Goal: Information Seeking & Learning: Learn about a topic

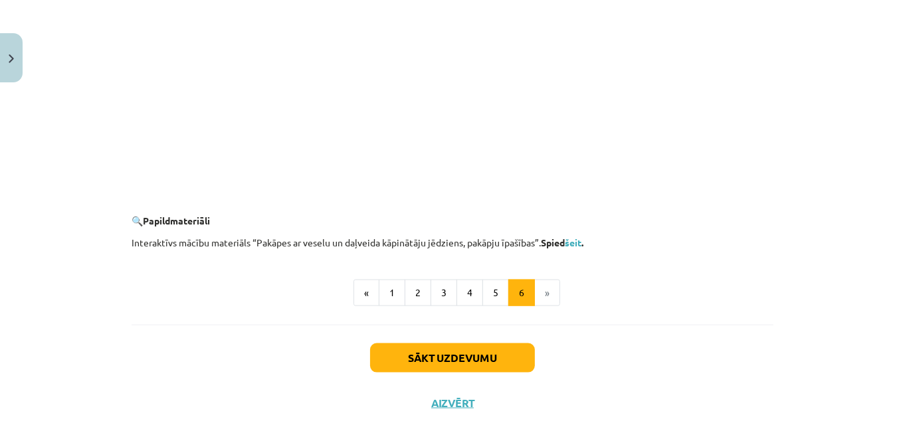
scroll to position [1305, 0]
click at [500, 289] on button "5" at bounding box center [496, 292] width 27 height 27
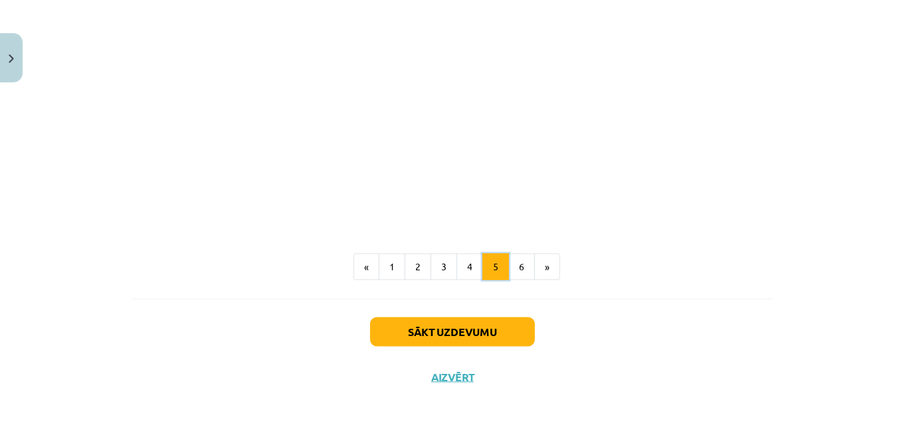
scroll to position [1631, 0]
click at [459, 269] on button "4" at bounding box center [470, 267] width 27 height 27
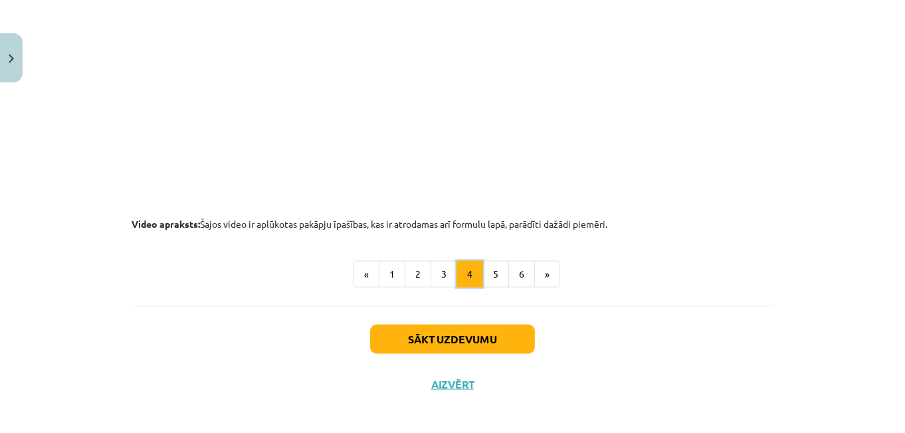
scroll to position [1447, 0]
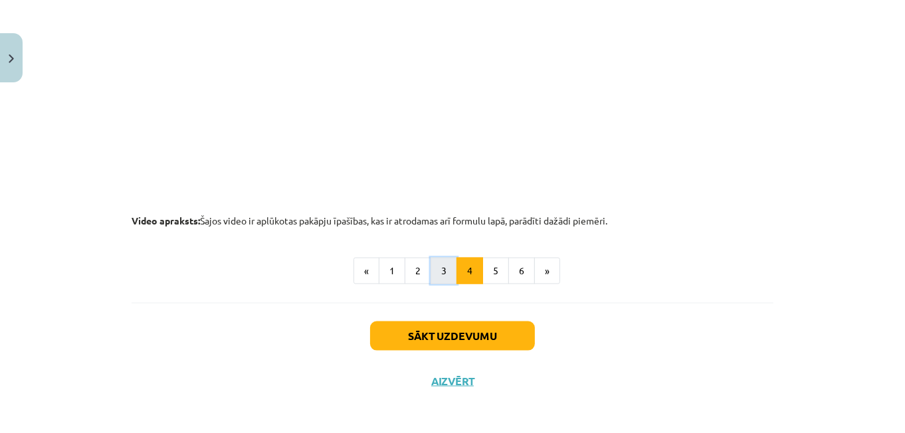
click at [437, 276] on button "3" at bounding box center [444, 271] width 27 height 27
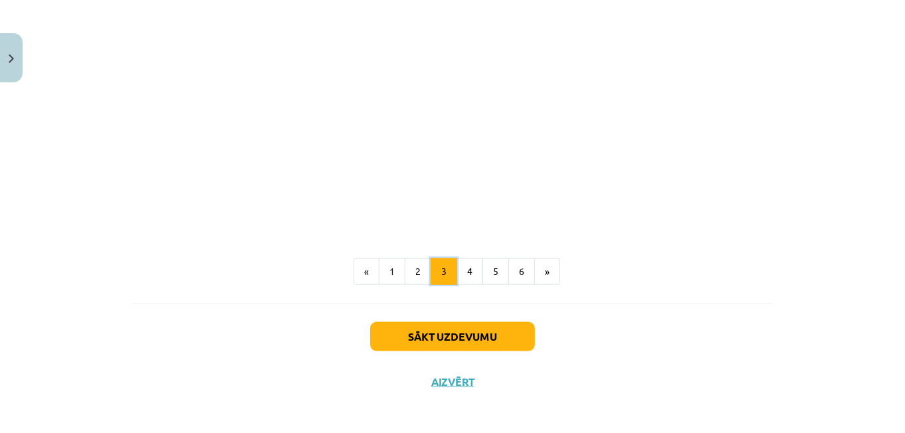
scroll to position [1242, 0]
click at [411, 268] on button "2" at bounding box center [418, 271] width 27 height 27
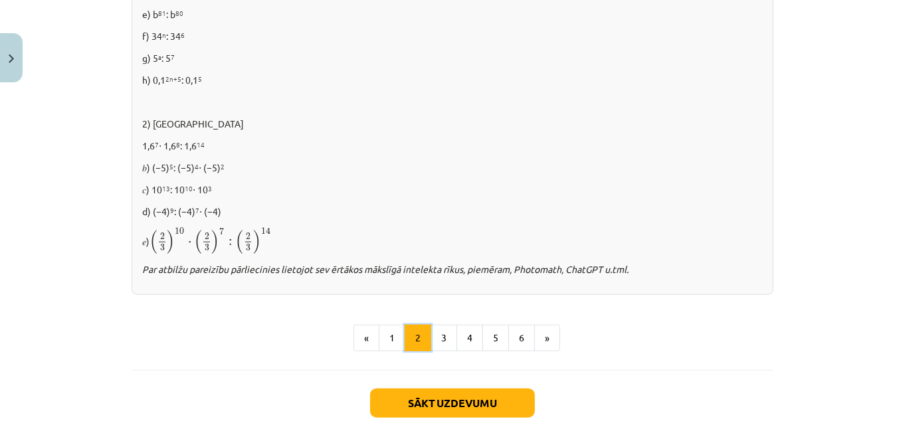
scroll to position [909, 0]
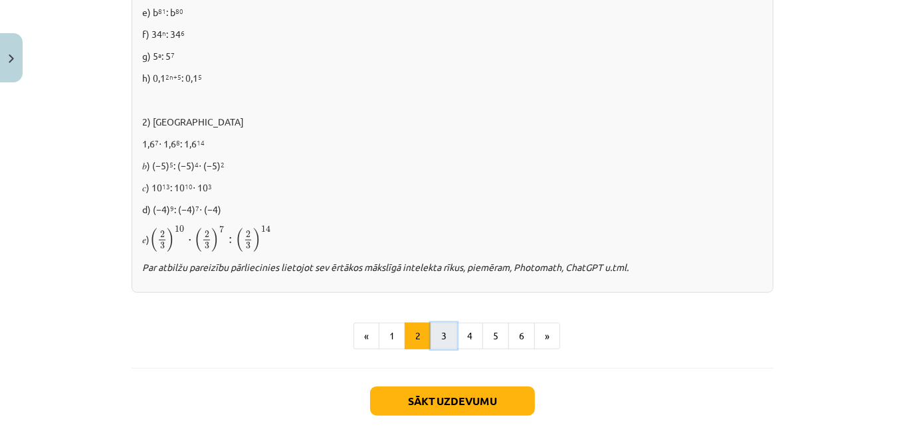
click at [443, 328] on button "3" at bounding box center [444, 336] width 27 height 27
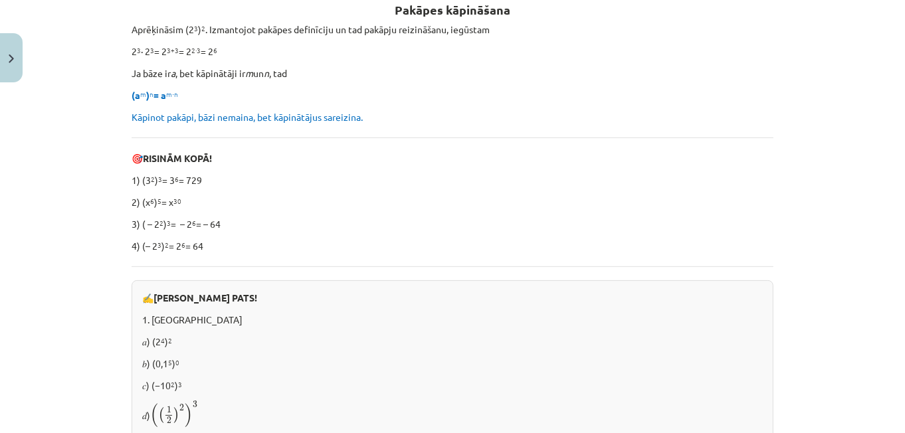
scroll to position [0, 0]
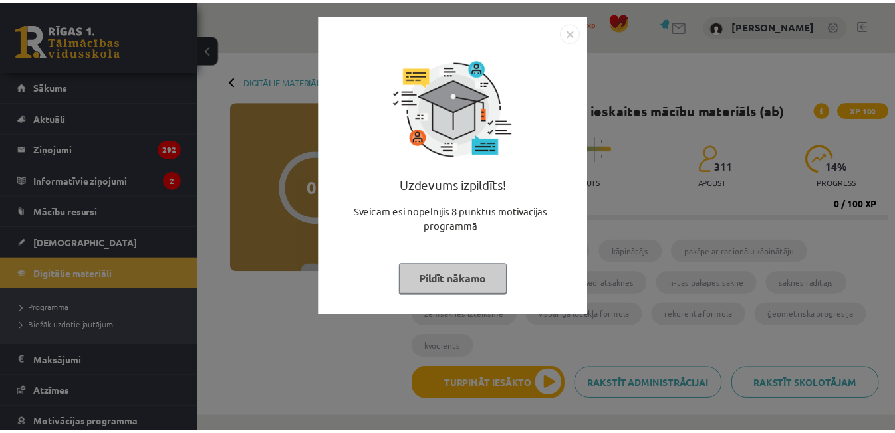
scroll to position [334, 0]
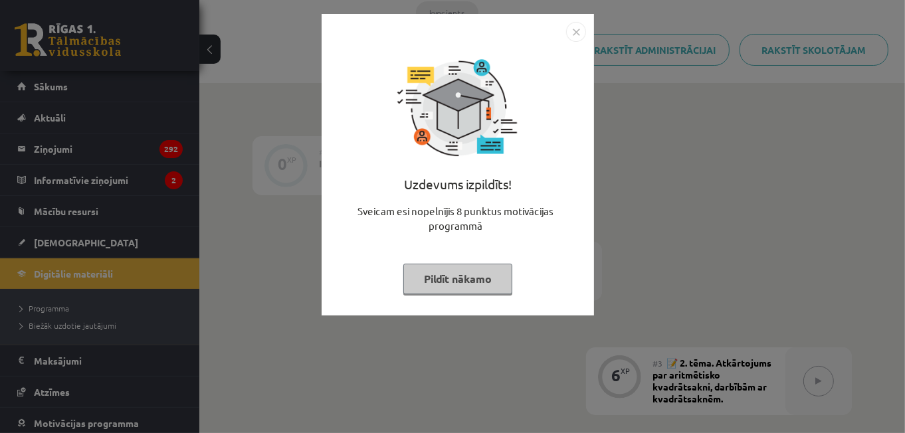
click at [574, 44] on div "Uzdevums izpildīts! Sveicam esi nopelnījis 8 punktus motivācijas programmā Pild…" at bounding box center [458, 175] width 257 height 266
click at [574, 33] on img "Close" at bounding box center [576, 32] width 20 height 20
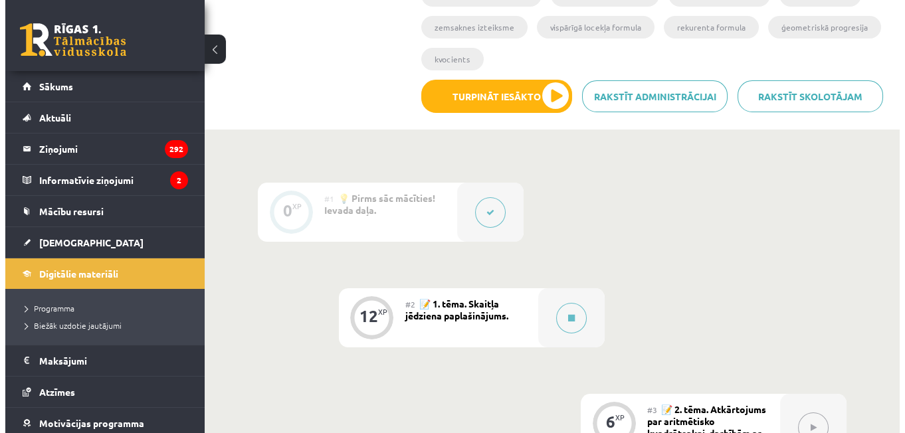
scroll to position [287, 0]
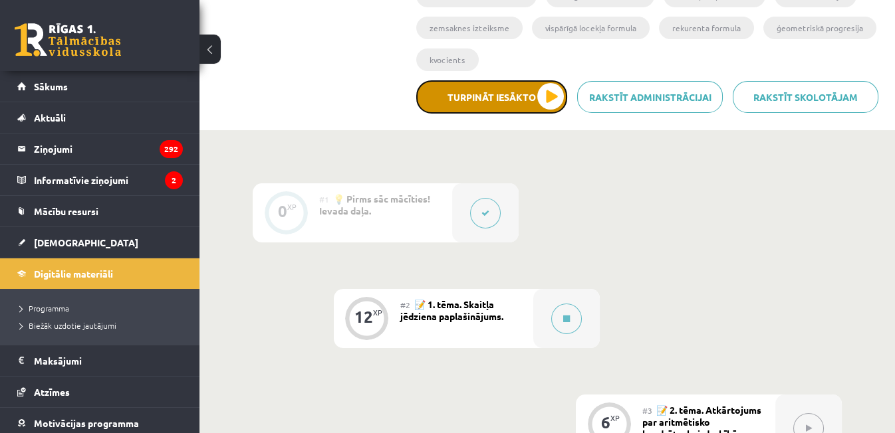
click at [464, 109] on button "Turpināt iesākto" at bounding box center [491, 96] width 151 height 33
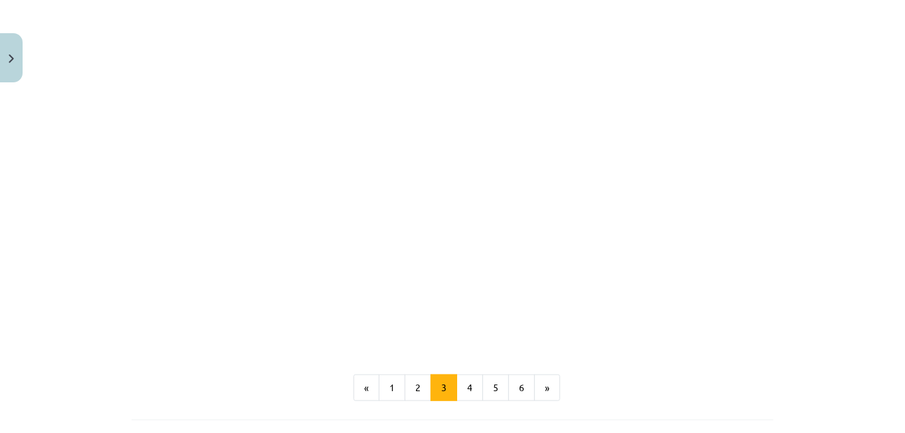
scroll to position [1232, 0]
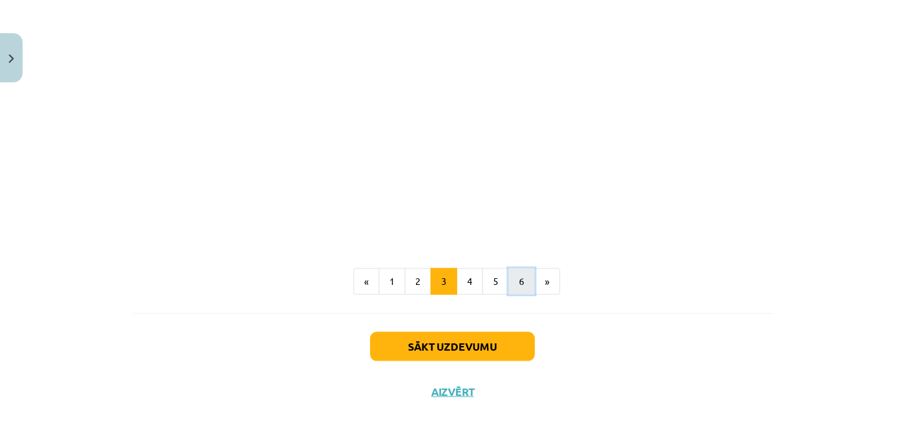
click at [513, 285] on button "6" at bounding box center [522, 282] width 27 height 27
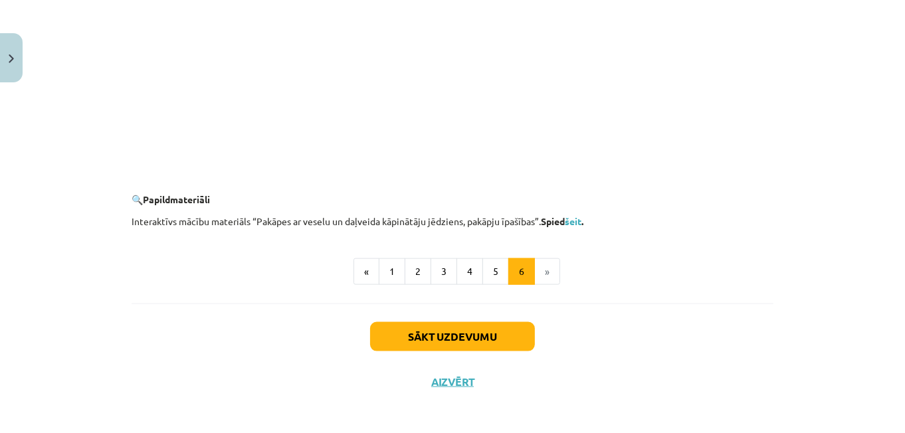
scroll to position [1329, 0]
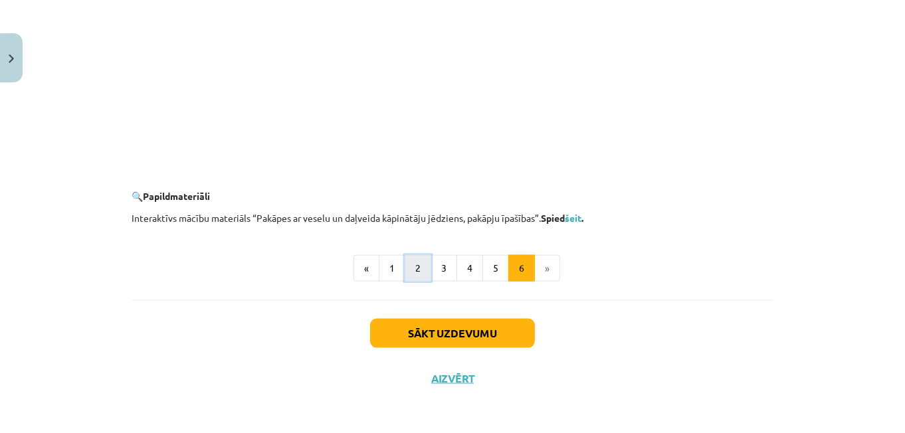
click at [411, 266] on button "2" at bounding box center [418, 268] width 27 height 27
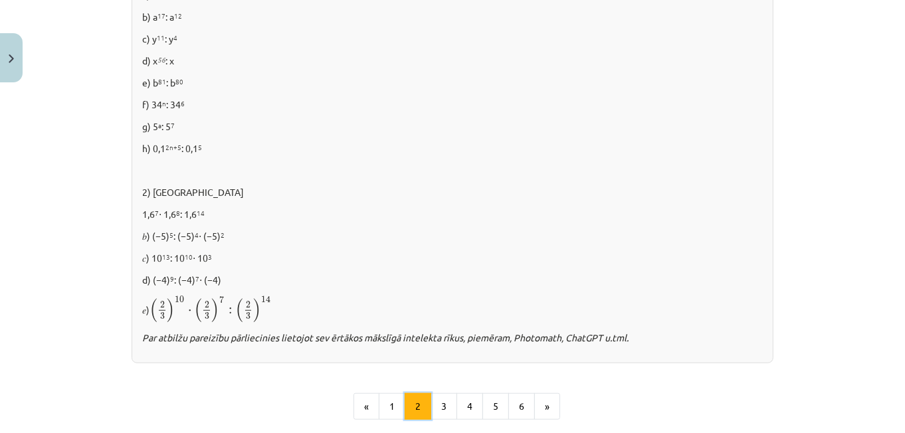
scroll to position [976, 0]
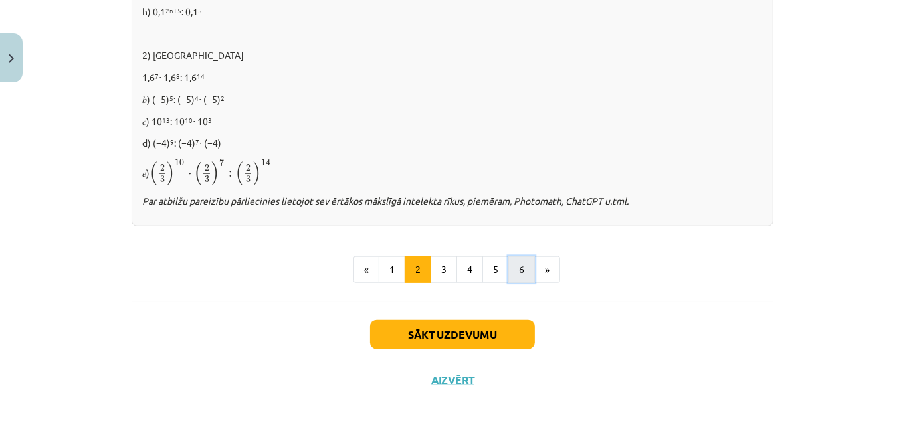
click at [509, 278] on button "6" at bounding box center [522, 270] width 27 height 27
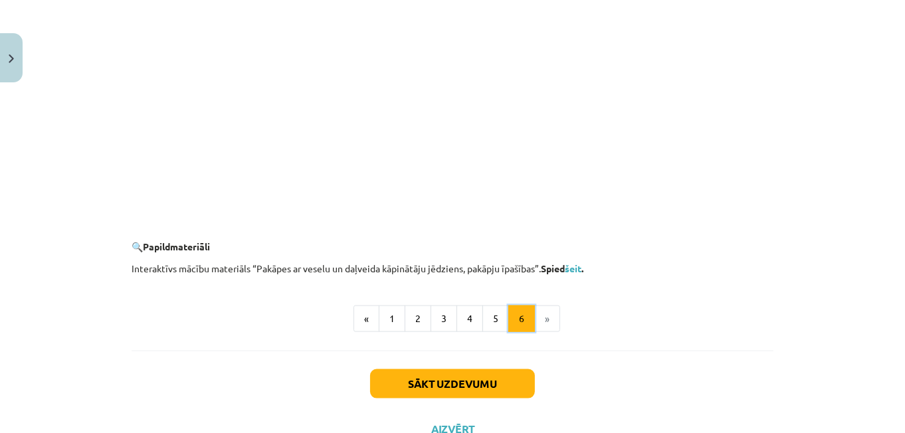
scroll to position [1329, 0]
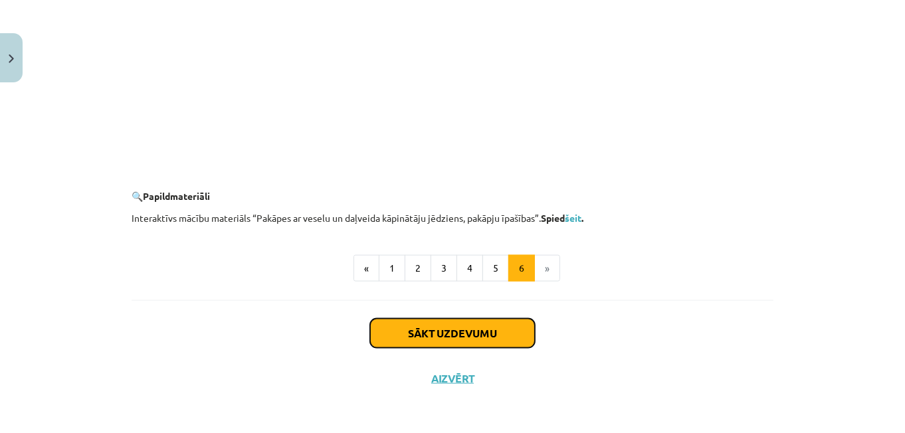
click at [505, 326] on button "Sākt uzdevumu" at bounding box center [452, 333] width 165 height 29
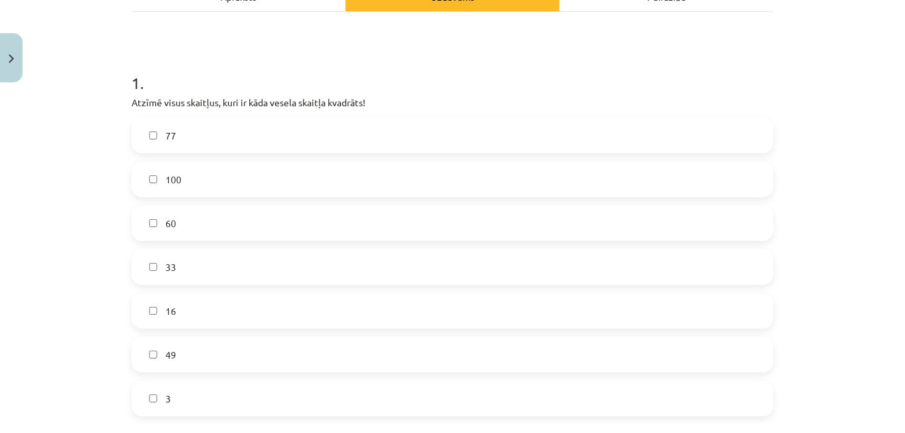
scroll to position [217, 0]
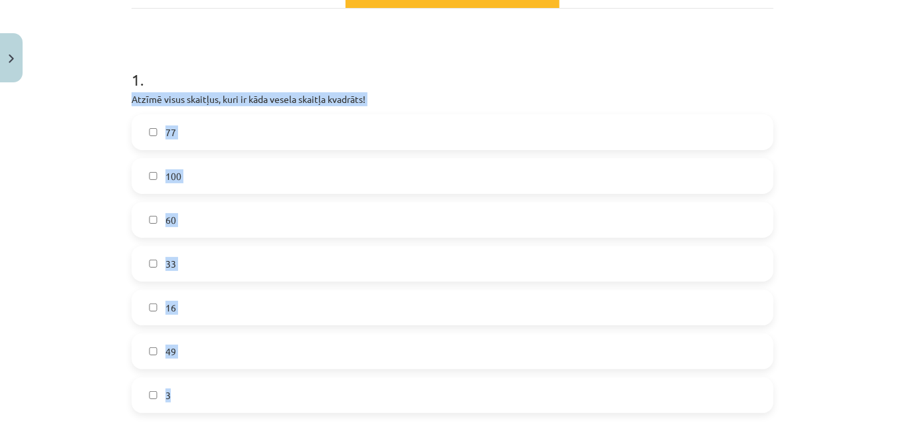
drag, startPoint x: 123, startPoint y: 96, endPoint x: 365, endPoint y: 389, distance: 379.6
copy div "Atzīmē visus skaitļus, kuri ir kāda vesela skaitļa kvadrāts! 77 100 60 33 16 49…"
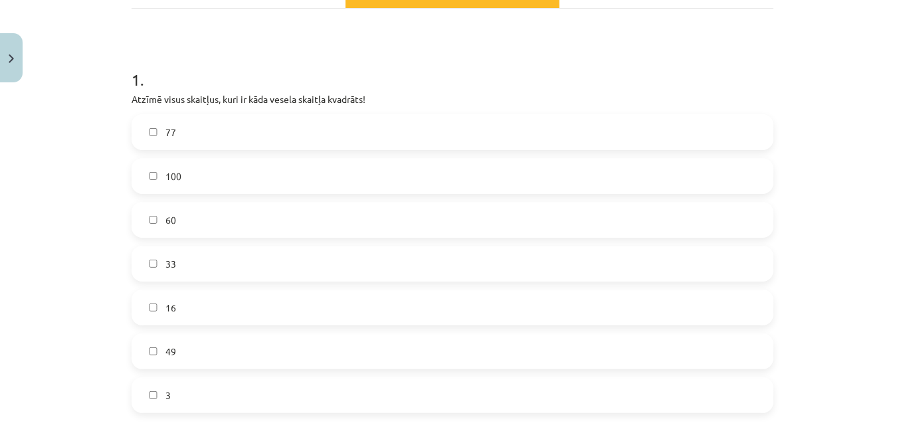
click at [423, 71] on h1 "1 ." at bounding box center [453, 67] width 642 height 41
click at [198, 167] on label "100" at bounding box center [453, 176] width 640 height 33
click at [338, 305] on label "16" at bounding box center [453, 307] width 640 height 33
click at [344, 357] on label "49" at bounding box center [453, 351] width 640 height 33
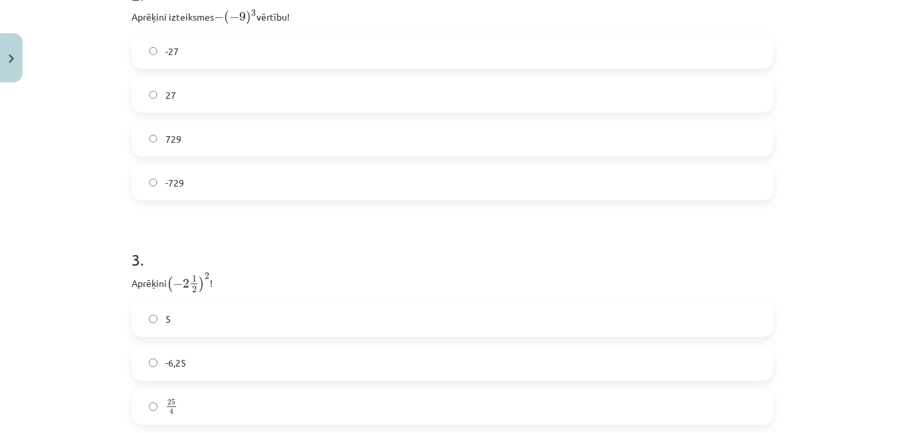
scroll to position [700, 0]
click at [62, 203] on div "Mācību tēma: Matemātikas i - 12. klases 1. ieskaites mācību materiāls (ab) #2 📝…" at bounding box center [452, 216] width 905 height 433
drag, startPoint x: 62, startPoint y: 203, endPoint x: 25, endPoint y: 209, distance: 38.4
click at [25, 209] on div "Mācību tēma: Matemātikas i - 12. klases 1. ieskaites mācību materiāls (ab) #2 📝…" at bounding box center [452, 216] width 905 height 433
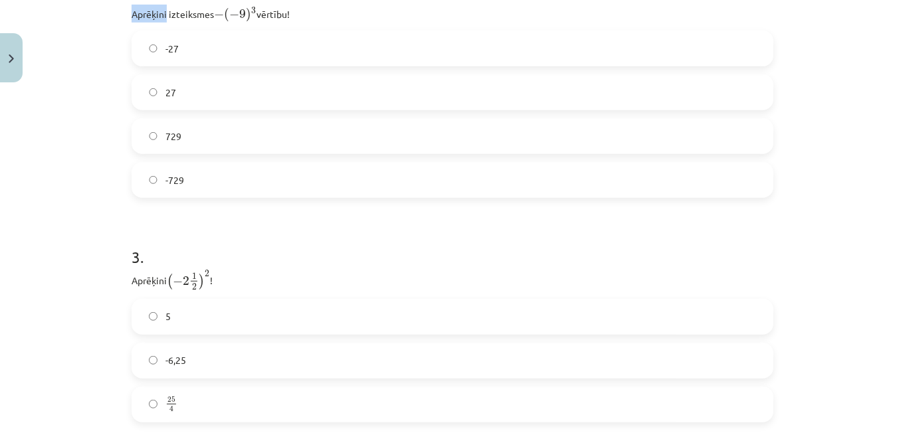
drag, startPoint x: 124, startPoint y: 13, endPoint x: 298, endPoint y: 13, distance: 174.2
copy p "Aprēķini izteiksmes − ( − 9 ) 3 − ( − 9 ) 3 vērtību!"
click at [62, 106] on div "Mācību tēma: Matemātikas i - 12. klases 1. ieskaites mācību materiāls (ab) #2 📝…" at bounding box center [452, 216] width 905 height 433
click at [154, 133] on label "729" at bounding box center [453, 136] width 640 height 33
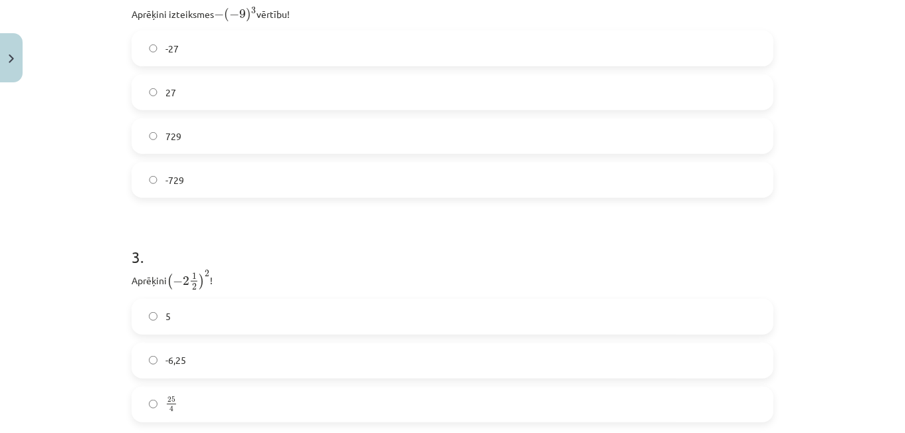
scroll to position [839, 0]
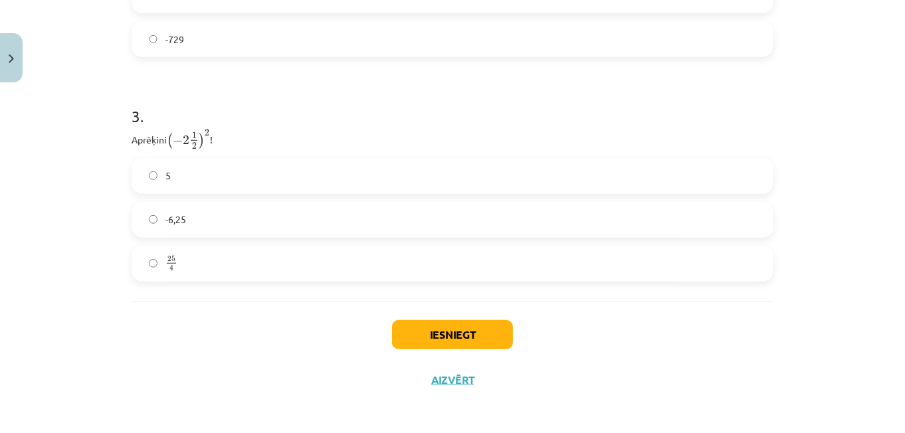
click at [143, 224] on label "-6,25" at bounding box center [453, 219] width 640 height 33
drag, startPoint x: 124, startPoint y: 136, endPoint x: 227, endPoint y: 134, distance: 102.4
copy p "Aprēķini ( − 2 1 2 ) 2 ( − 2 1 2 ) 2 !"
click at [138, 98] on h1 "3 ." at bounding box center [453, 104] width 642 height 41
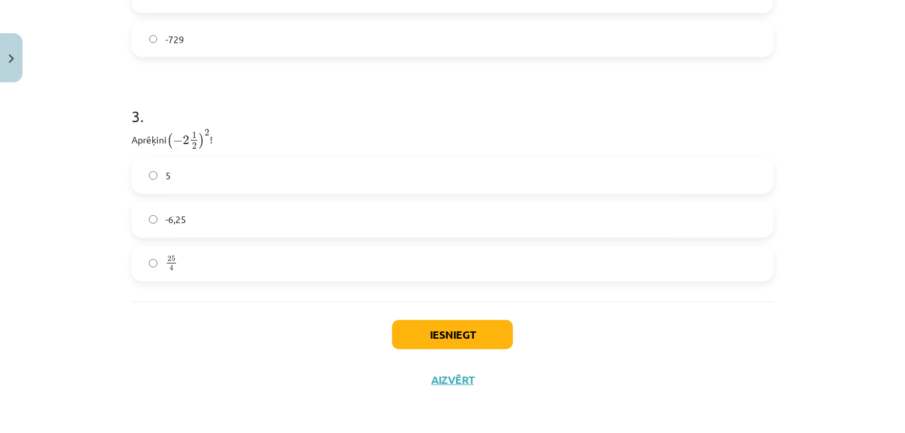
click at [233, 248] on label "25 4 25 4" at bounding box center [453, 263] width 640 height 33
click at [399, 333] on button "Iesniegt" at bounding box center [452, 334] width 121 height 29
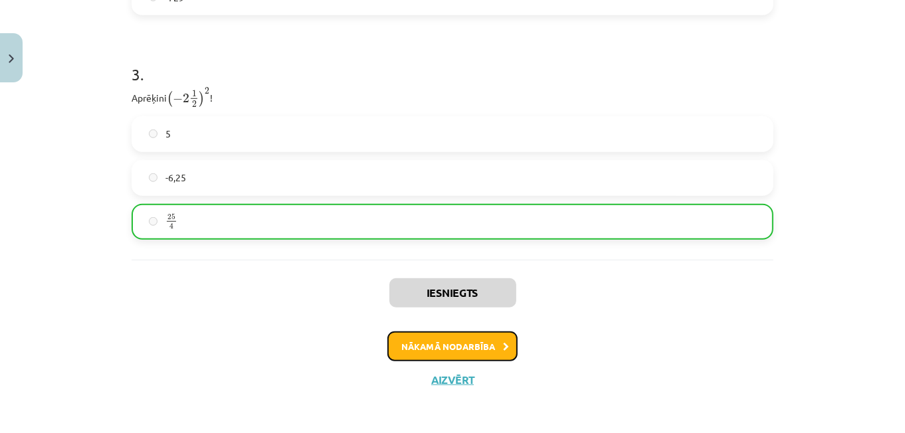
click at [417, 342] on button "Nākamā nodarbība" at bounding box center [453, 347] width 130 height 31
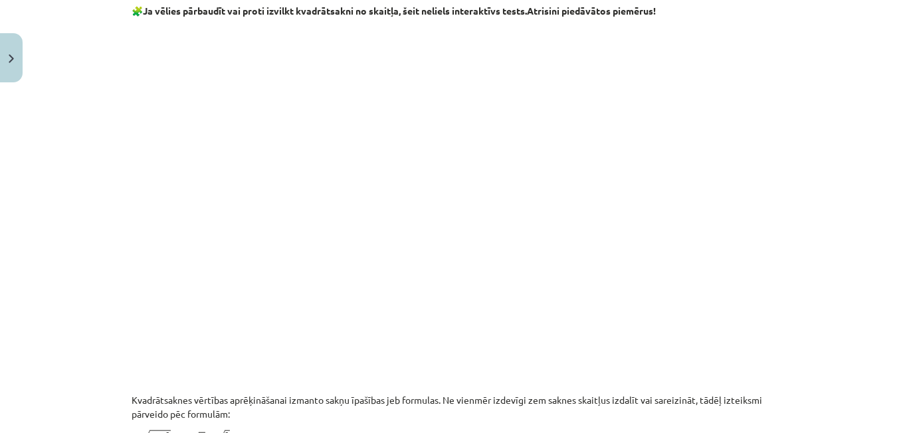
scroll to position [842, 0]
click at [94, 215] on div "Mācību tēma: Matemātikas i - 12. klases 1. ieskaites mācību materiāls (ab) #3 📝…" at bounding box center [452, 216] width 905 height 433
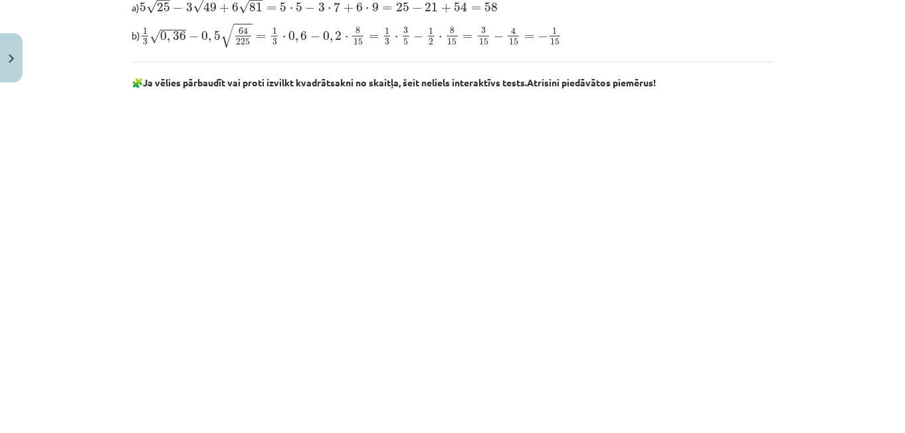
scroll to position [771, 0]
click at [879, 364] on div "Mācību tēma: Matemātikas i - 12. klases 1. ieskaites mācību materiāls (ab) #3 📝…" at bounding box center [452, 216] width 905 height 433
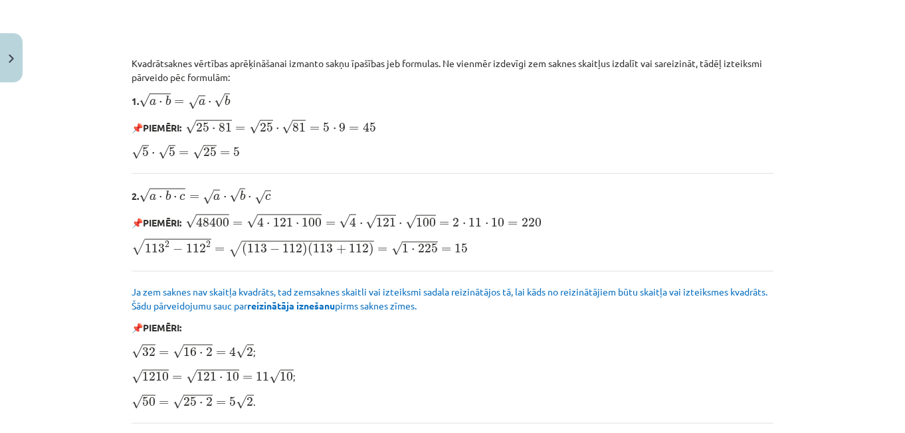
scroll to position [1176, 0]
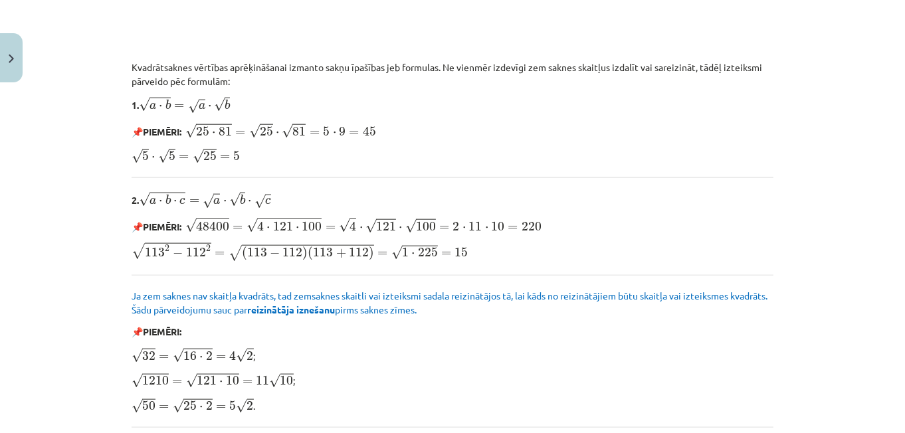
click at [732, 148] on p "√ 5 ⋅ √ 5 = √ 25 = 5 5 ⋅ 5 = 25 = 5" at bounding box center [453, 155] width 642 height 17
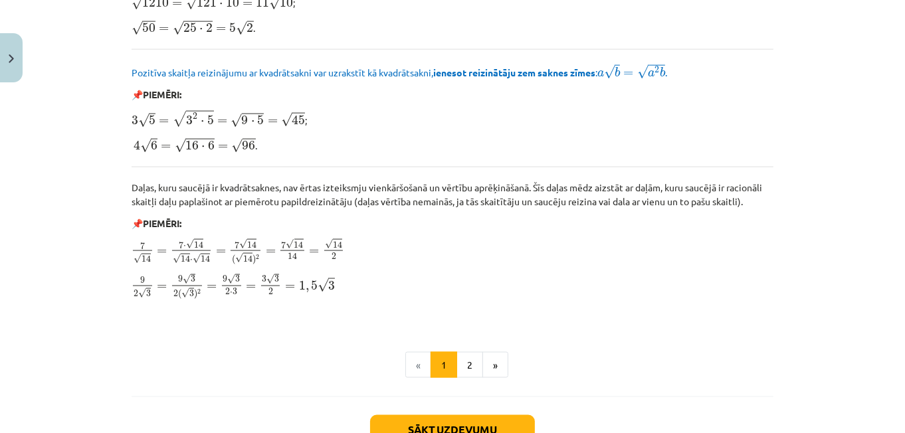
scroll to position [1651, 0]
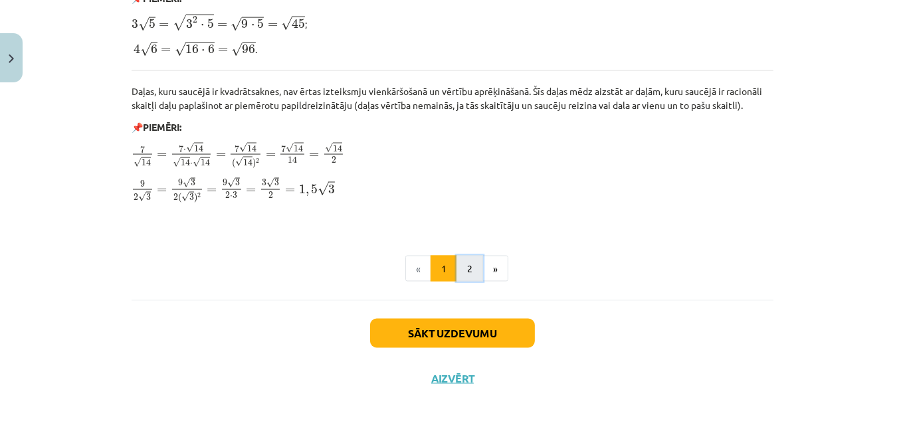
click at [466, 261] on button "2" at bounding box center [470, 269] width 27 height 27
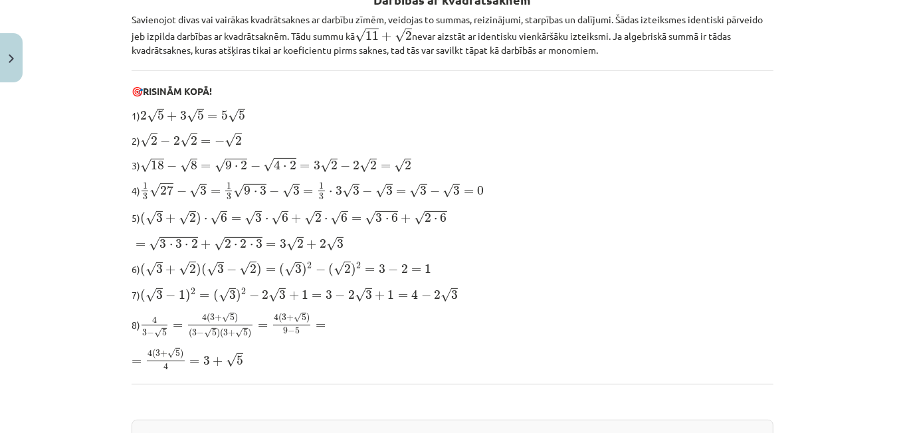
scroll to position [294, 0]
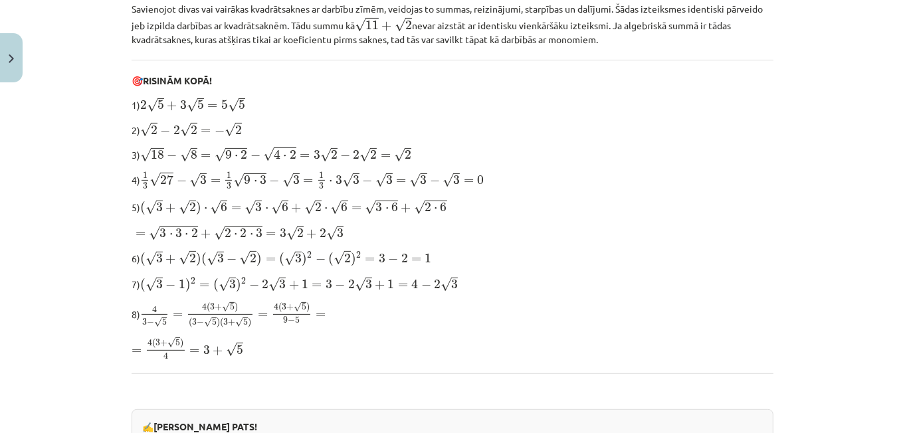
drag, startPoint x: 332, startPoint y: 25, endPoint x: 289, endPoint y: 64, distance: 58.4
click at [289, 64] on div "Darbības ar kvadrātsaknēm Savienojot divas vai vairākas kvadrātsaknes ar darbīb…" at bounding box center [453, 413] width 642 height 897
drag, startPoint x: 289, startPoint y: 64, endPoint x: 92, endPoint y: 209, distance: 244.8
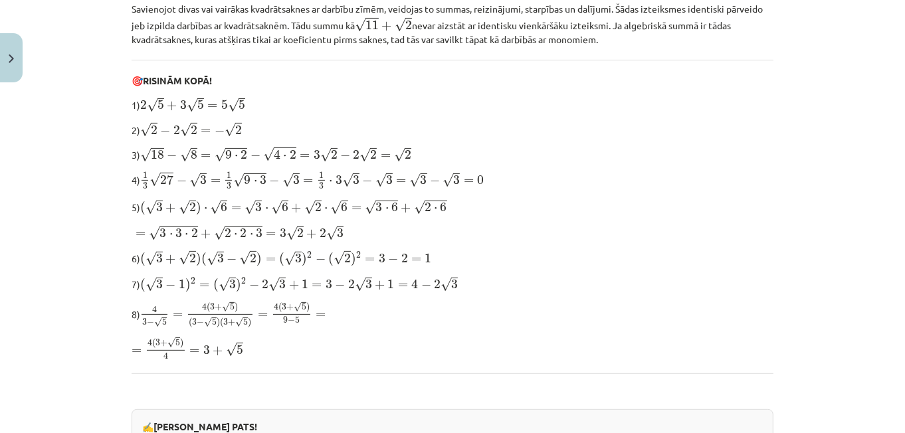
click at [92, 209] on div "Mācību tēma: Matemātikas i - 12. klases 1. ieskaites mācību materiāls (ab) #3 📝…" at bounding box center [452, 216] width 905 height 433
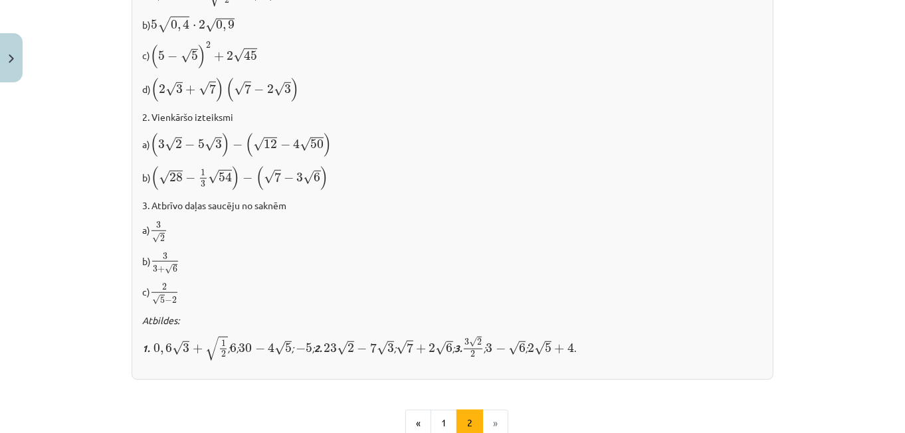
scroll to position [752, 0]
